Goal: Information Seeking & Learning: Learn about a topic

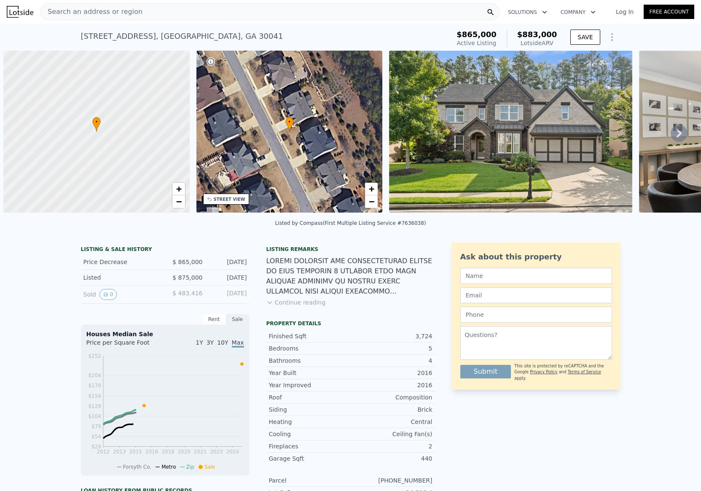
scroll to position [0, 3]
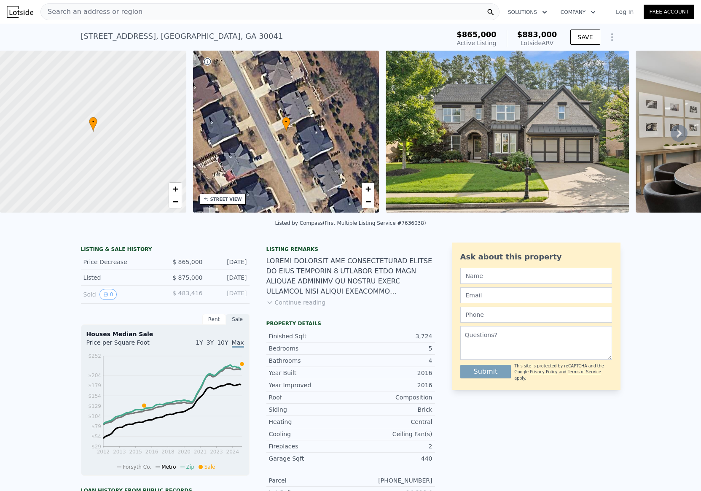
click at [230, 293] on div "[DATE]" at bounding box center [229, 294] width 38 height 11
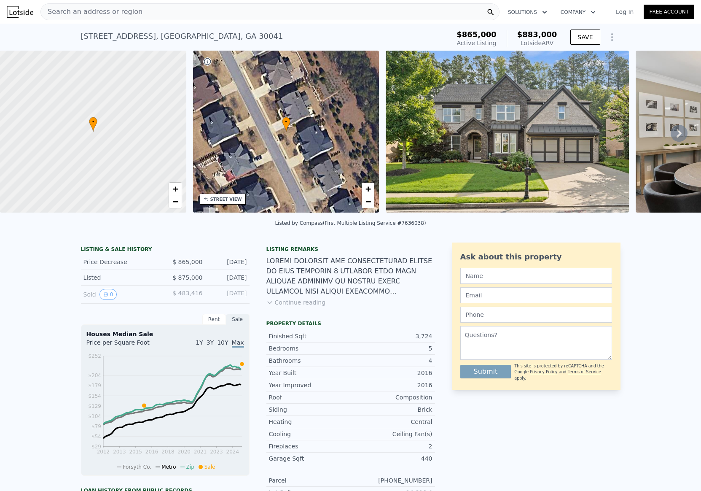
click at [230, 293] on div "[DATE]" at bounding box center [229, 294] width 38 height 11
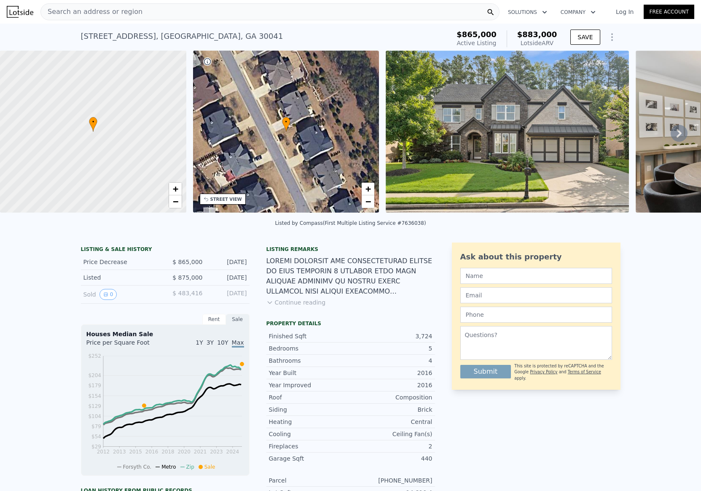
click at [230, 293] on div "[DATE]" at bounding box center [229, 294] width 38 height 11
drag, startPoint x: 230, startPoint y: 293, endPoint x: 87, endPoint y: 262, distance: 146.4
click at [87, 262] on div "LISTING & SALE HISTORY Price Decrease $ 865,000 [DATE] Listed $ 875,000 [DATE] …" at bounding box center [165, 275] width 169 height 58
click at [87, 262] on div "Price Decrease" at bounding box center [120, 262] width 75 height 8
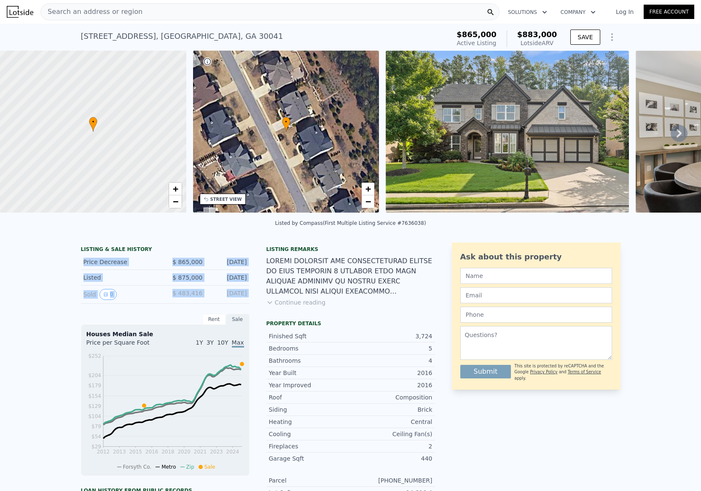
drag, startPoint x: 87, startPoint y: 262, endPoint x: 246, endPoint y: 291, distance: 161.7
click at [246, 291] on div "LISTING & SALE HISTORY Price Decrease $ 865,000 [DATE] Listed $ 875,000 [DATE] …" at bounding box center [165, 275] width 169 height 58
click at [246, 291] on div "[DATE]" at bounding box center [229, 294] width 38 height 11
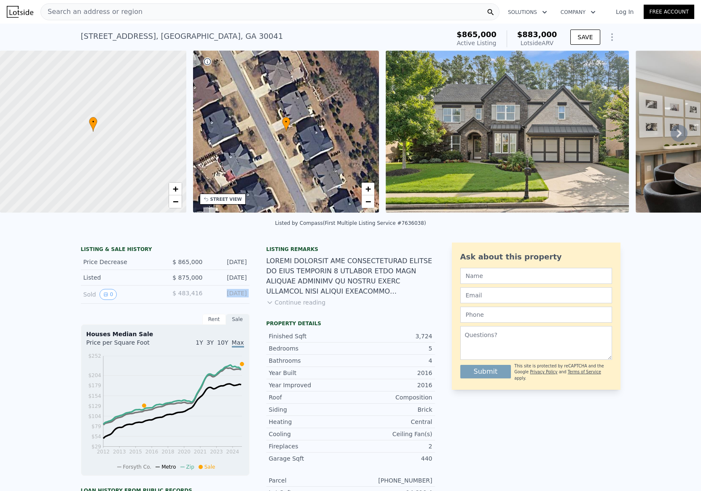
click at [246, 291] on div "[DATE]" at bounding box center [229, 294] width 38 height 11
drag, startPoint x: 246, startPoint y: 291, endPoint x: 194, endPoint y: 272, distance: 55.0
click at [194, 272] on div "LISTING & SALE HISTORY Price Decrease $ 865,000 [DATE] Listed $ 875,000 [DATE] …" at bounding box center [165, 275] width 169 height 58
click at [194, 272] on div "Listed $ 875,000 [DATE]" at bounding box center [165, 278] width 169 height 16
